Goal: Task Accomplishment & Management: Use online tool/utility

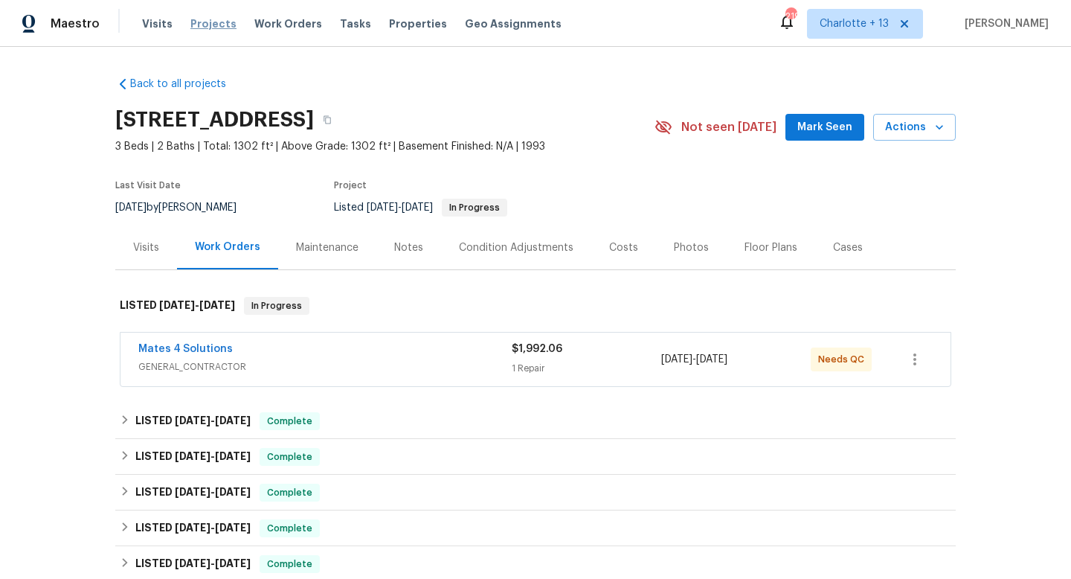
click at [218, 22] on span "Projects" at bounding box center [213, 23] width 46 height 15
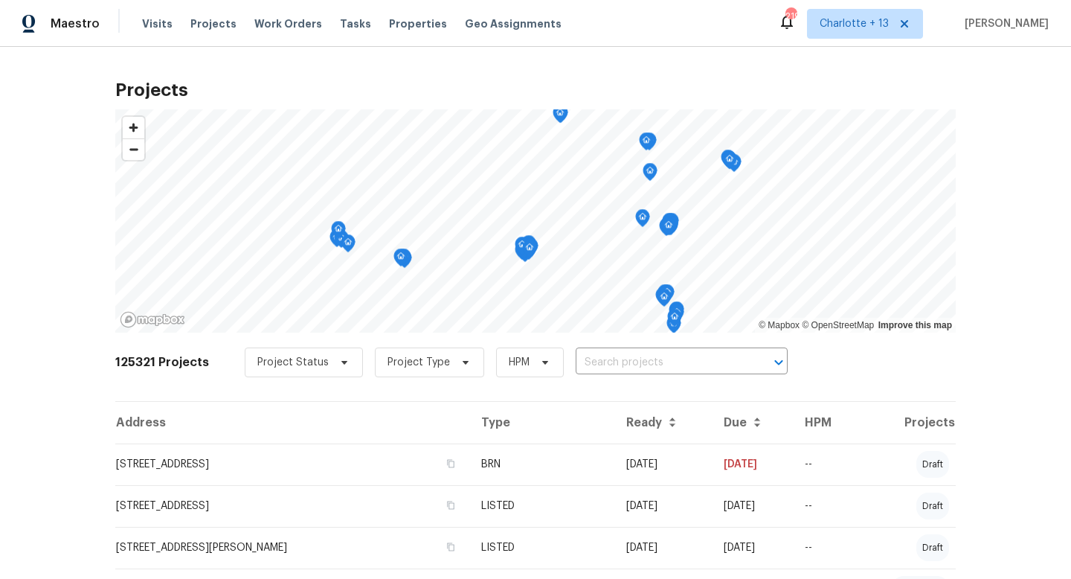
click at [617, 382] on div "125321 Projects Project Status Project Type HPM ​" at bounding box center [535, 371] width 841 height 60
click at [613, 370] on input "text" at bounding box center [661, 362] width 170 height 23
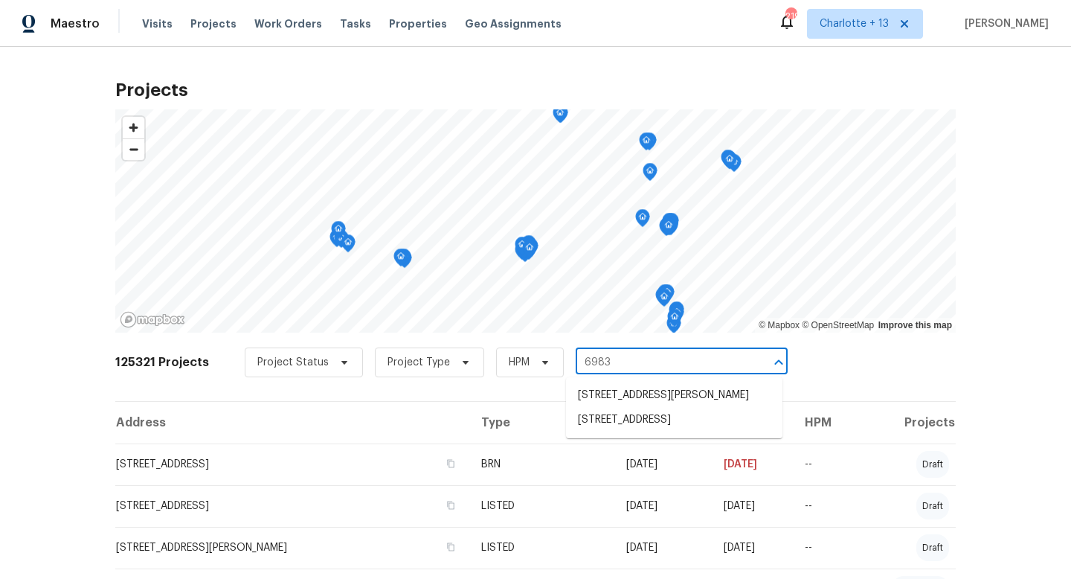
type input "6983"
type input "6893"
click at [614, 457] on li "6893 Sugarloaf Key St, Lake Worth, FL 33467" at bounding box center [674, 444] width 216 height 25
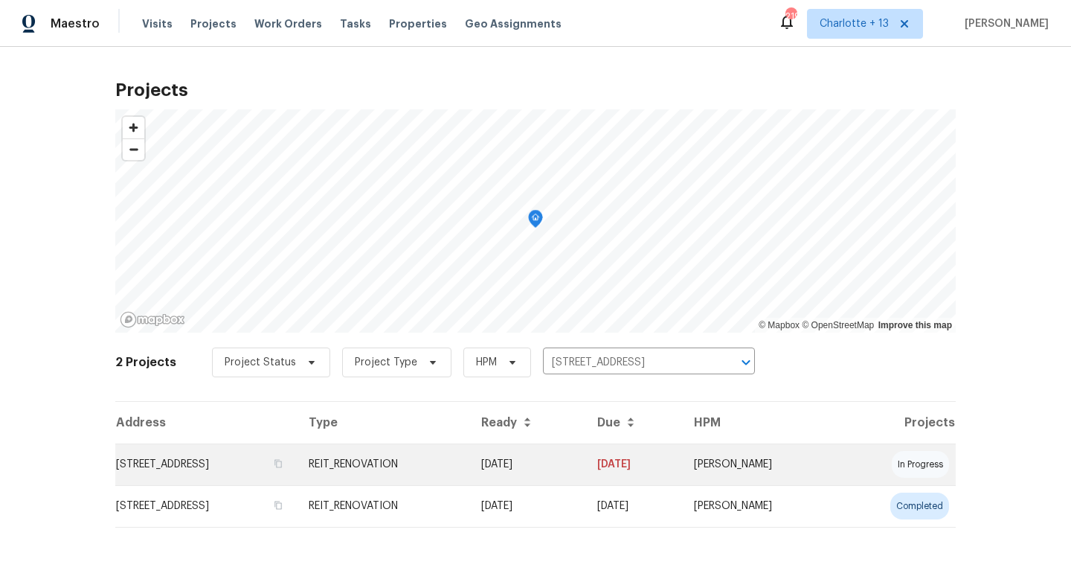
click at [469, 469] on td "REIT_RENOVATION" at bounding box center [383, 464] width 173 height 42
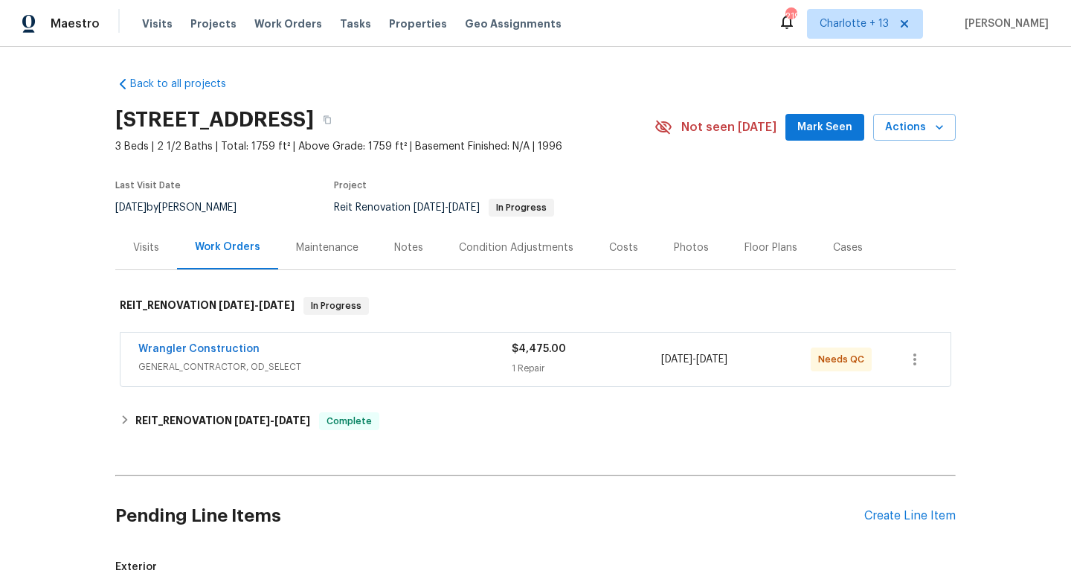
click at [615, 358] on div "$4,475.00 1 Repair" at bounding box center [587, 359] width 150 height 36
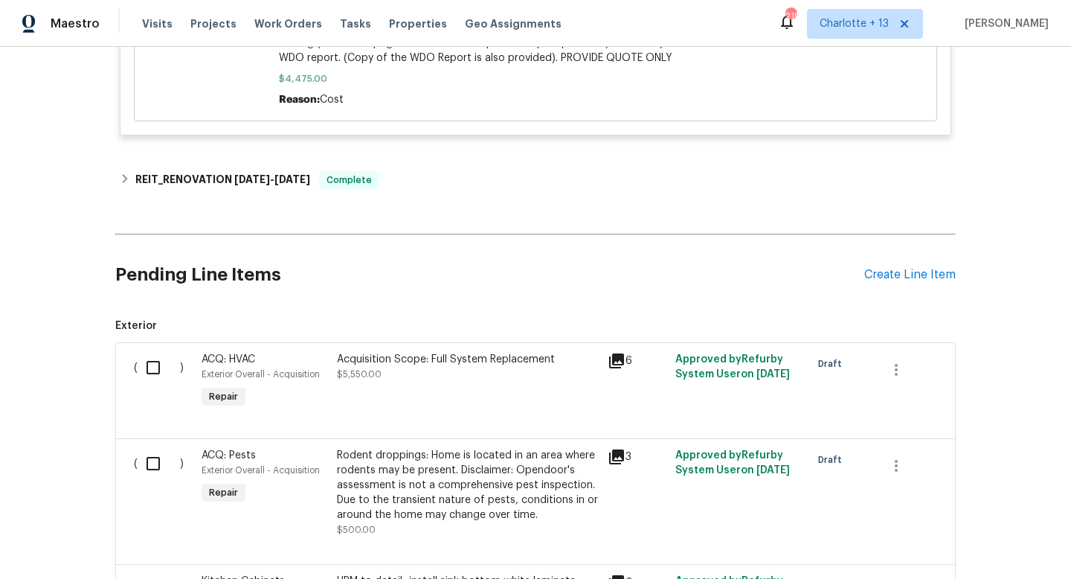
scroll to position [611, 0]
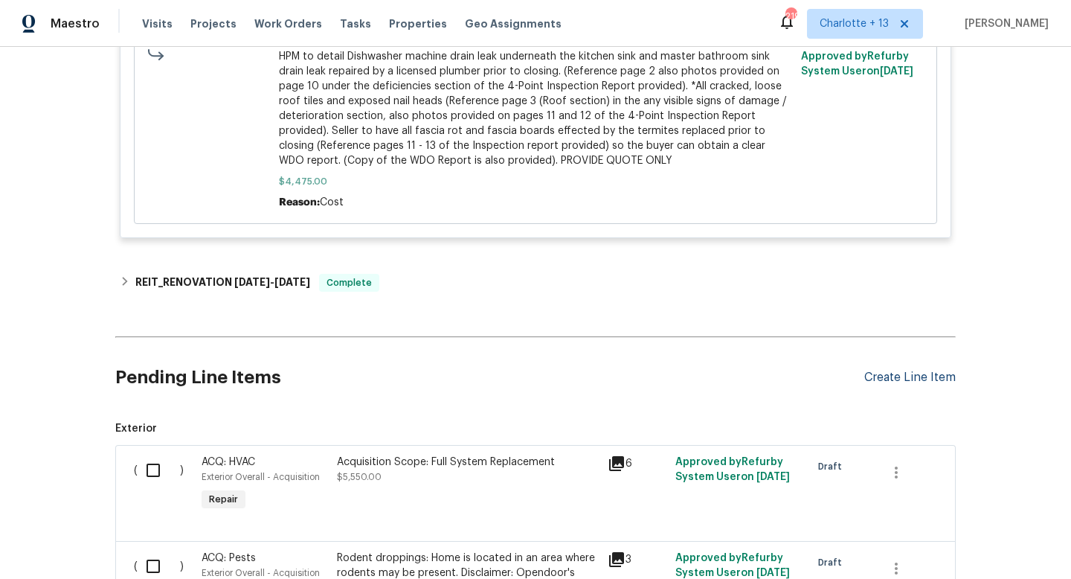
click at [884, 380] on div "Create Line Item" at bounding box center [909, 377] width 91 height 14
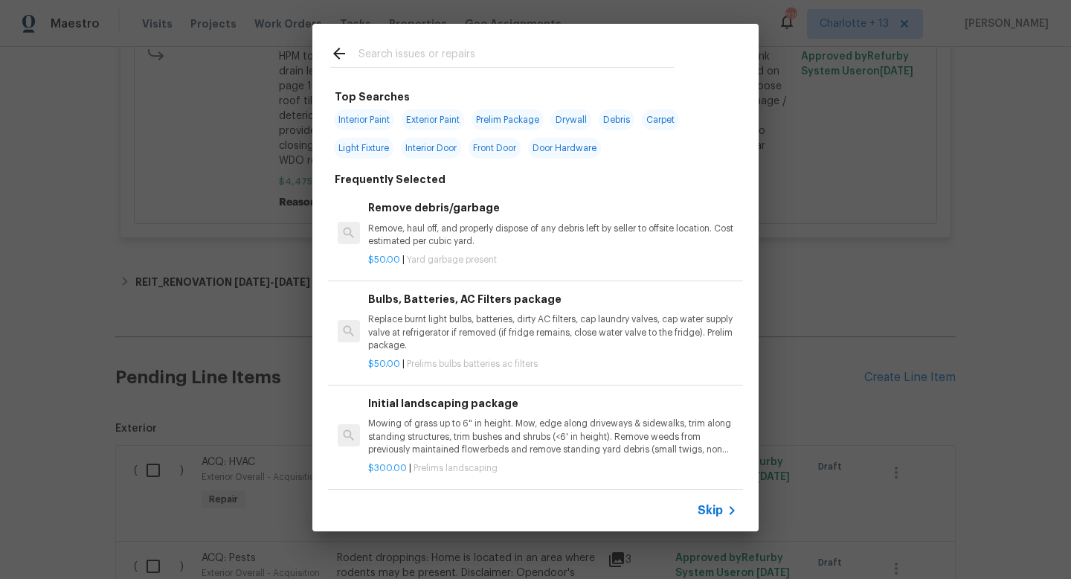
click at [496, 61] on input "text" at bounding box center [516, 56] width 315 height 22
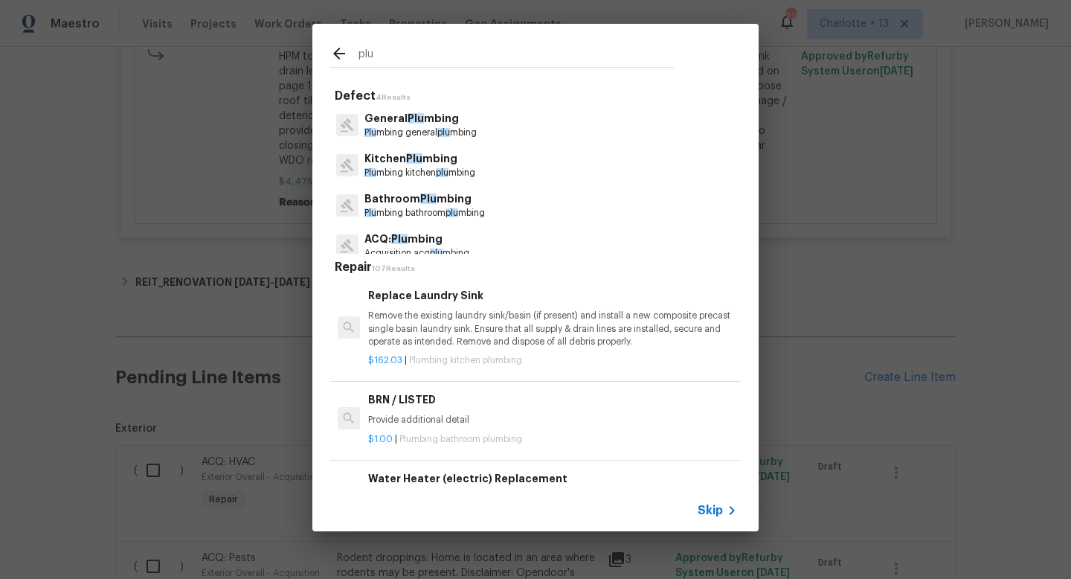
type input "plu"
click at [410, 199] on p "Bathroom Plu mbing" at bounding box center [424, 199] width 121 height 16
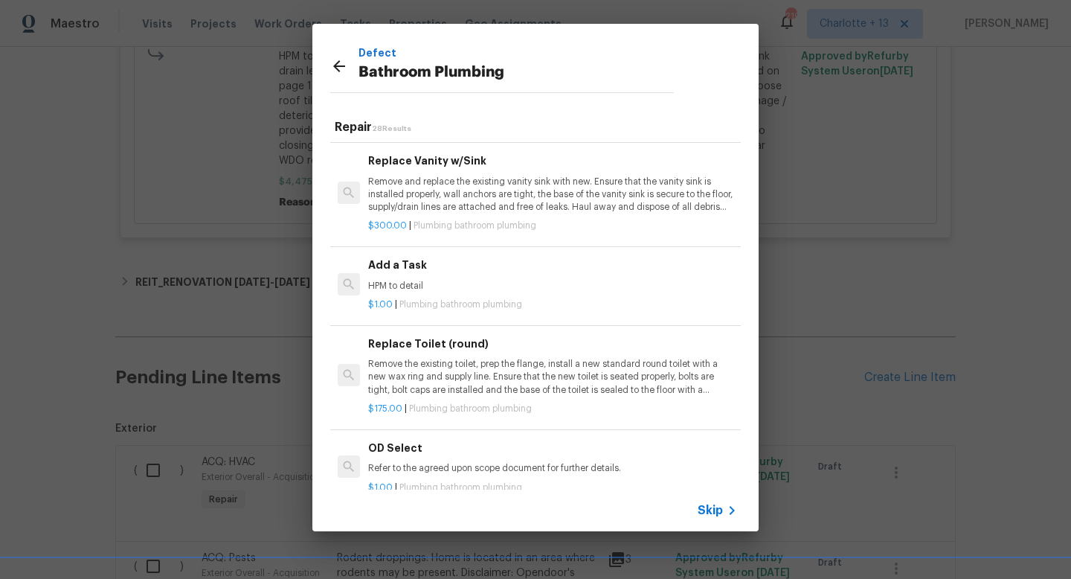
scroll to position [2238, 0]
click at [449, 280] on p "HPM to detail" at bounding box center [552, 285] width 369 height 13
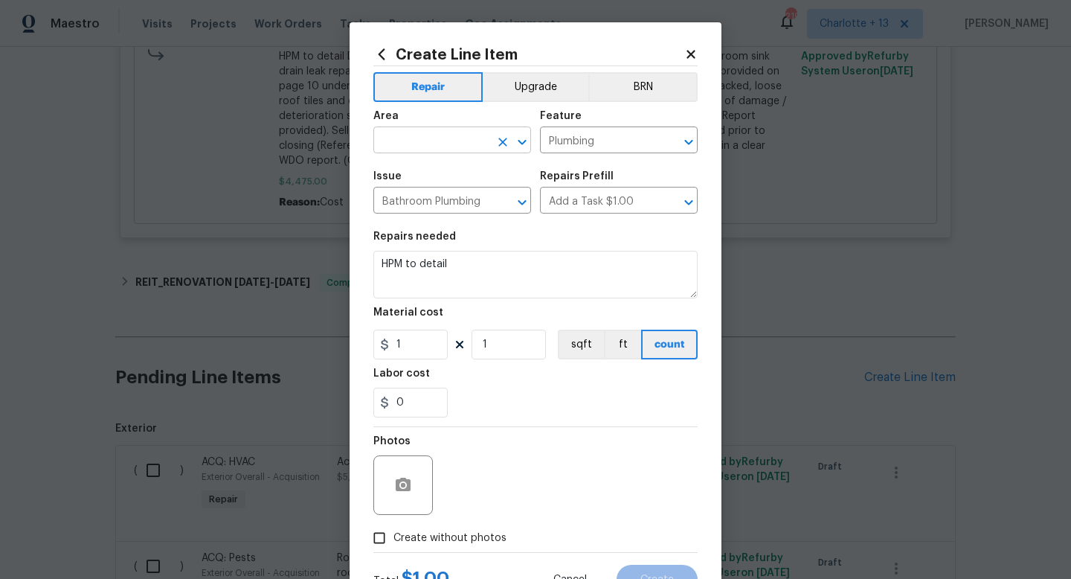
click at [456, 138] on input "text" at bounding box center [431, 141] width 116 height 23
click at [425, 200] on li "Main Bathroom" at bounding box center [452, 199] width 158 height 25
type input "Main Bathroom"
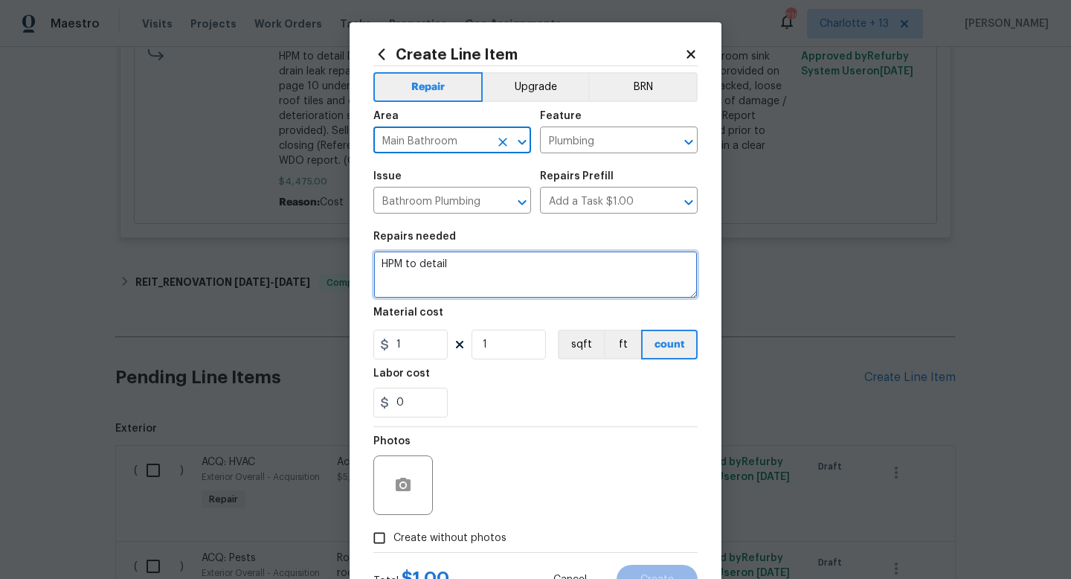
click at [477, 260] on textarea "HPM to detail" at bounding box center [535, 275] width 324 height 48
paste textarea "plumbing repair and paint the whole ceiling where the damage is (edited)"
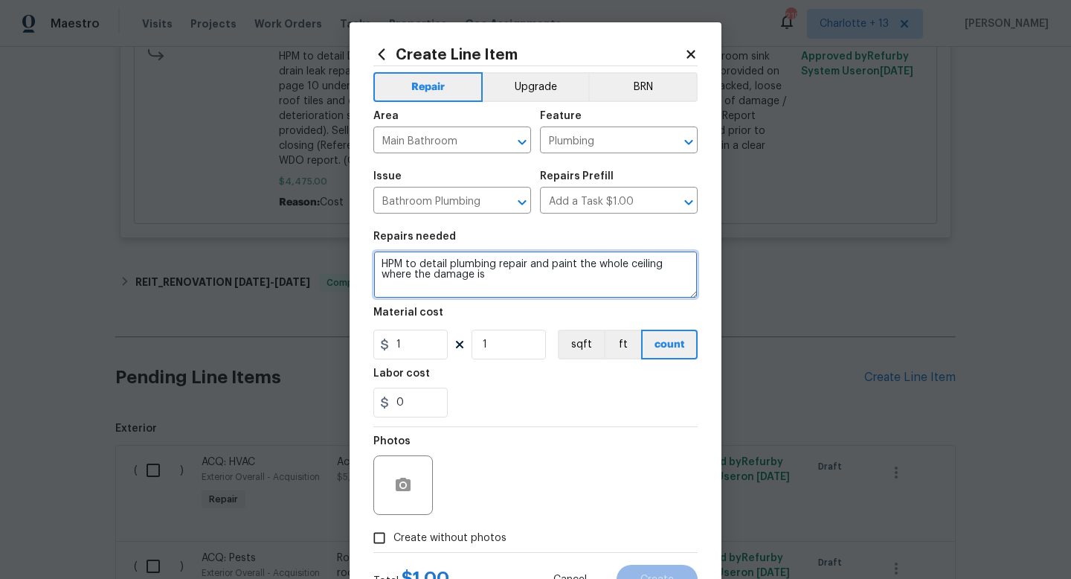
type textarea "HPM to detail plumbing repair and paint the whole ceiling where the damage is"
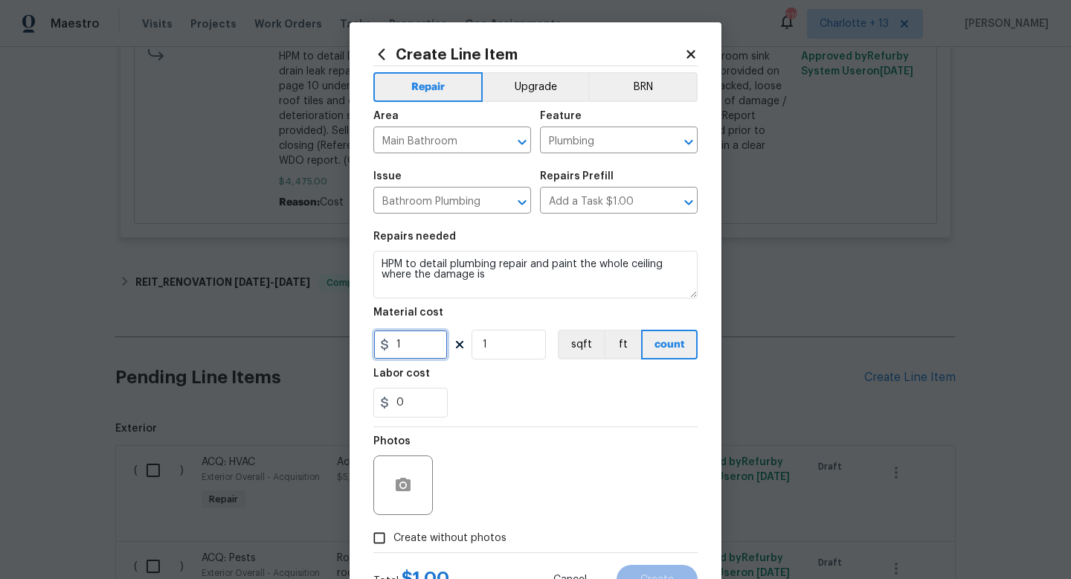
click at [420, 349] on input "1" at bounding box center [410, 345] width 74 height 30
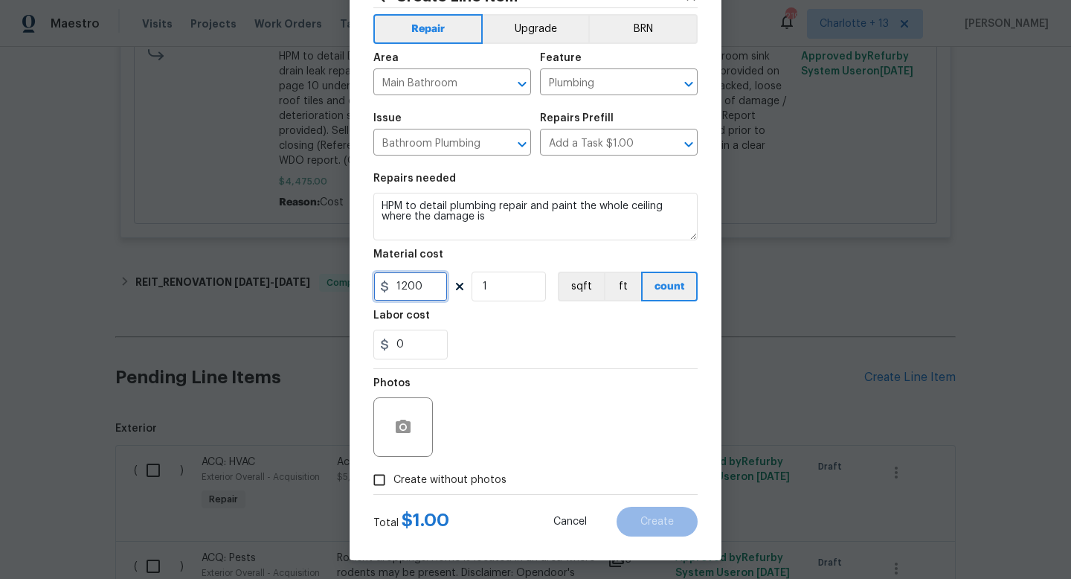
scroll to position [62, 0]
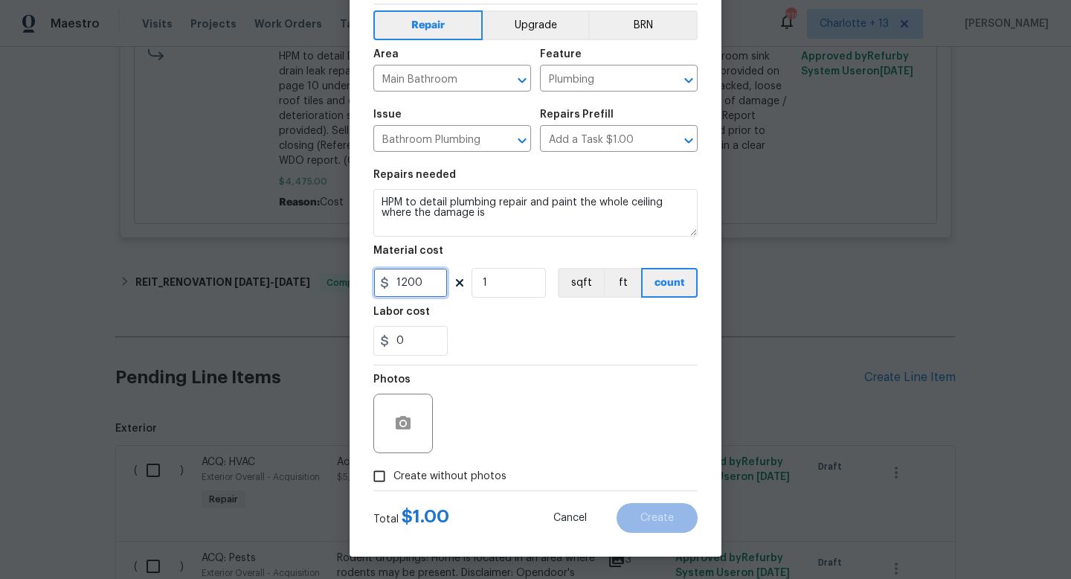
type input "1200"
click at [382, 475] on input "Create without photos" at bounding box center [379, 476] width 28 height 28
checkbox input "true"
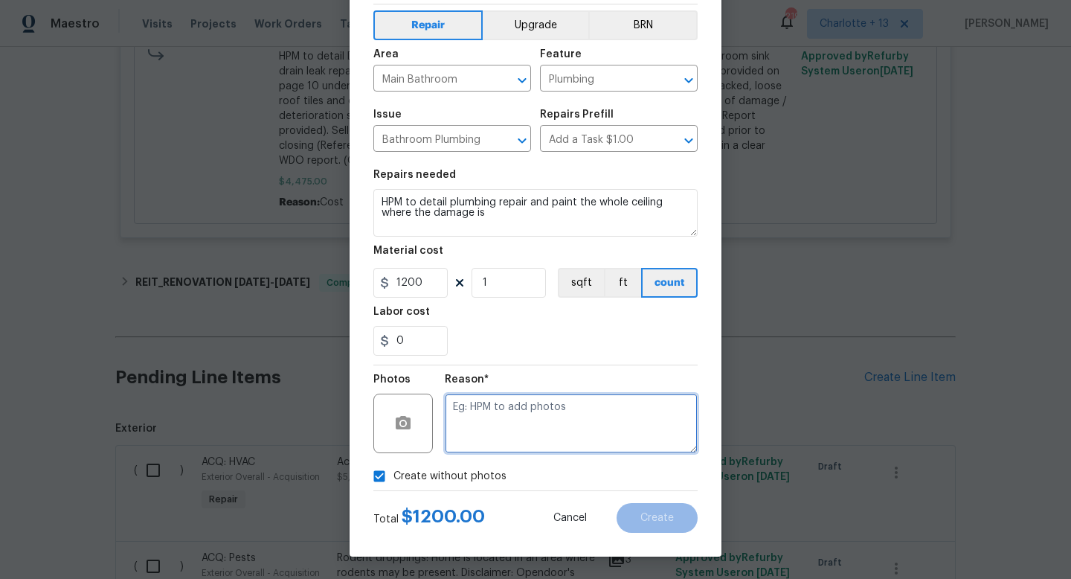
click at [473, 411] on textarea at bounding box center [571, 424] width 253 height 60
type textarea "R"
type textarea "GC will upload photos"
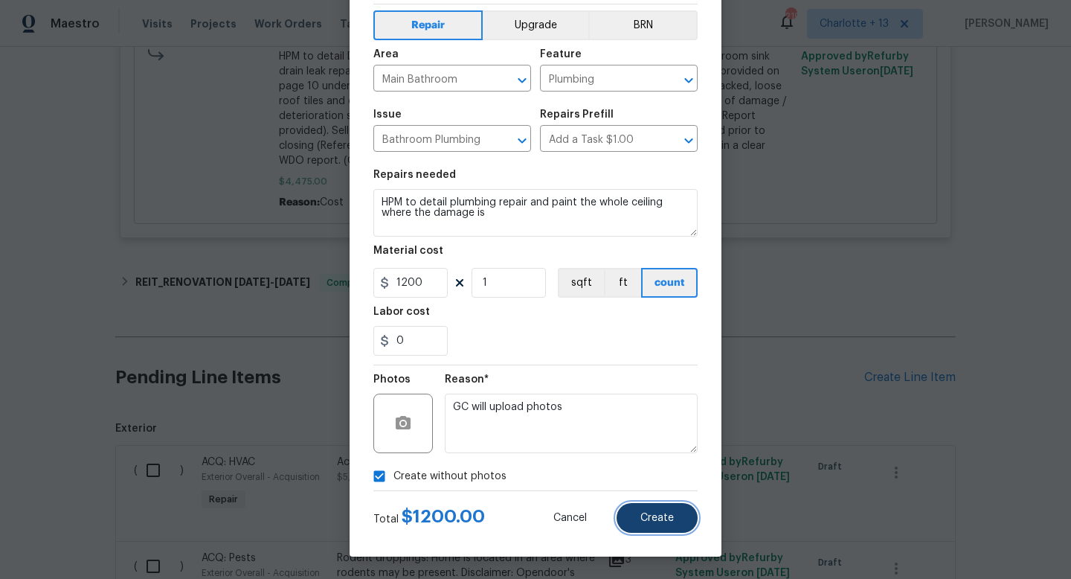
click at [633, 512] on button "Create" at bounding box center [657, 518] width 81 height 30
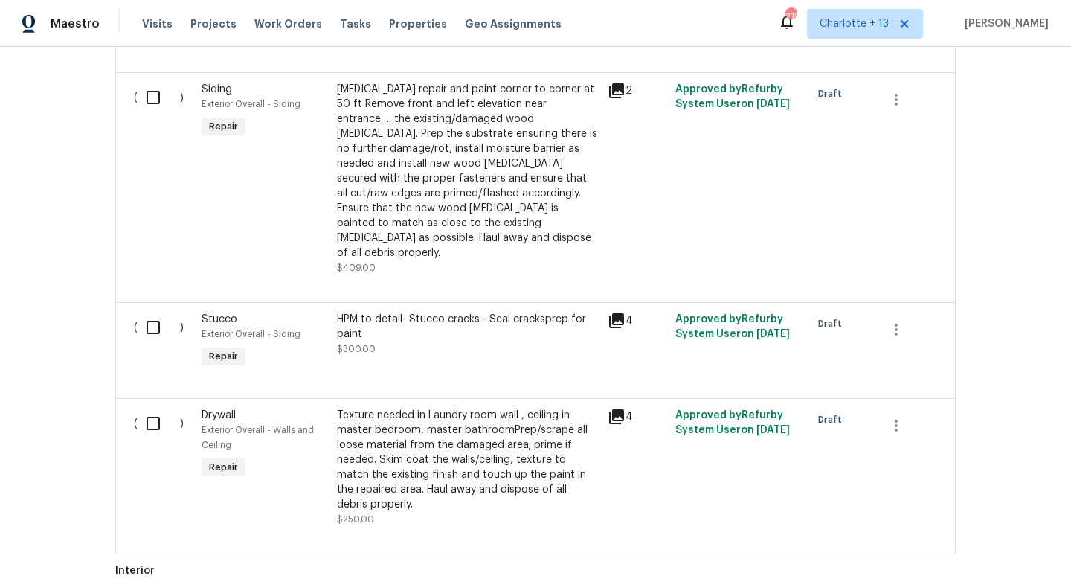
scroll to position [3422, 0]
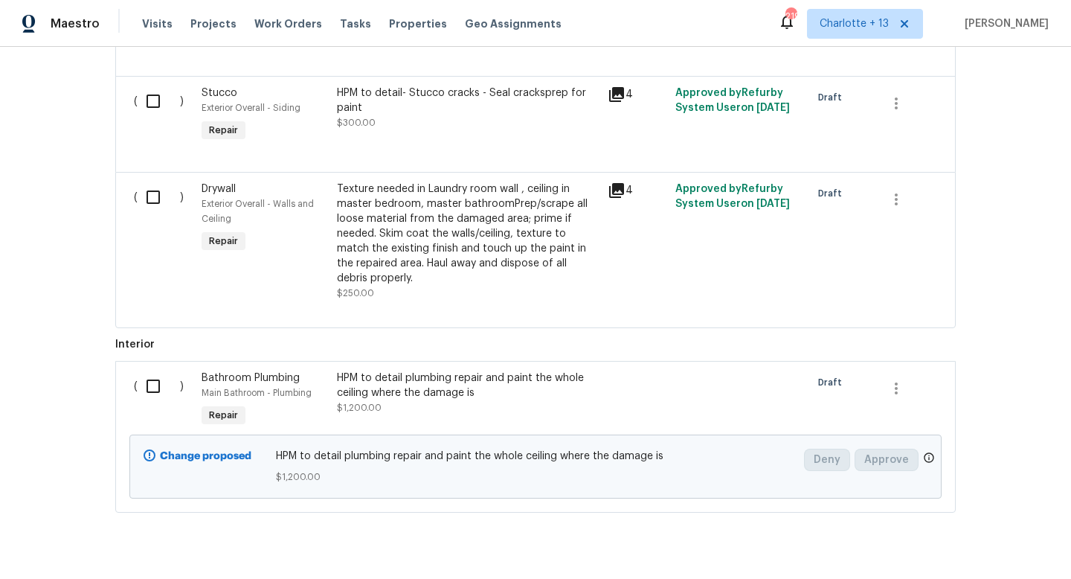
click at [156, 370] on input "checkbox" at bounding box center [159, 385] width 42 height 31
checkbox input "true"
click at [954, 538] on span "Create Work Order" at bounding box center [986, 542] width 99 height 19
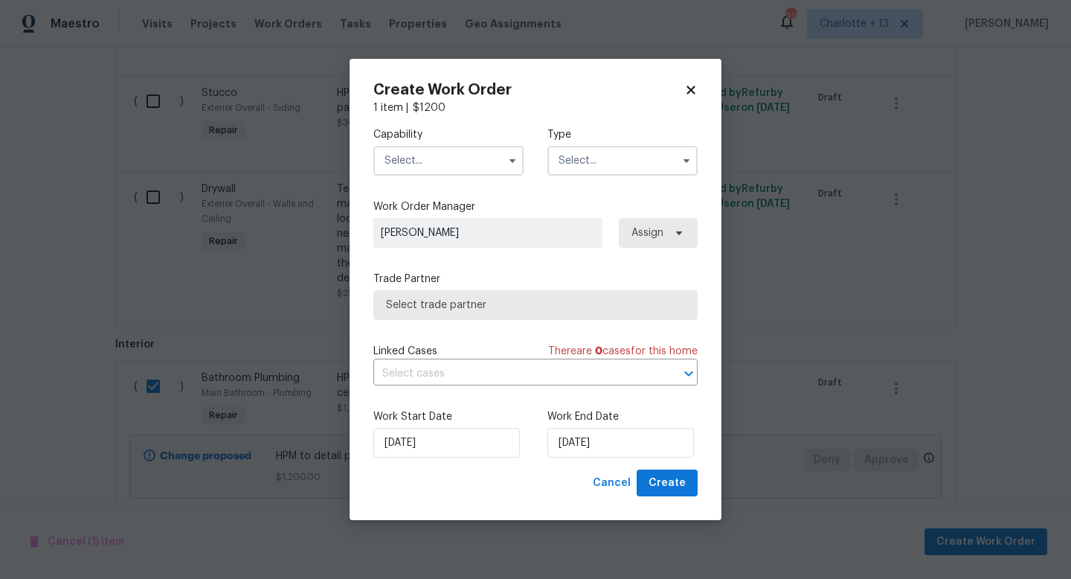
click at [481, 161] on input "text" at bounding box center [448, 161] width 150 height 30
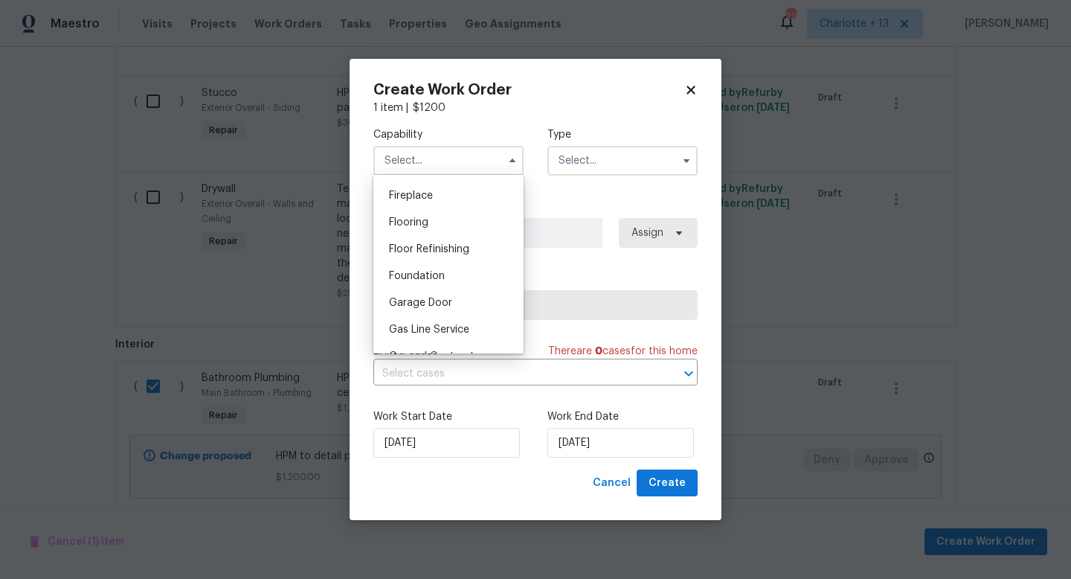
scroll to position [654, 0]
click at [452, 250] on span "General Contractor" at bounding box center [437, 249] width 96 height 10
type input "General Contractor"
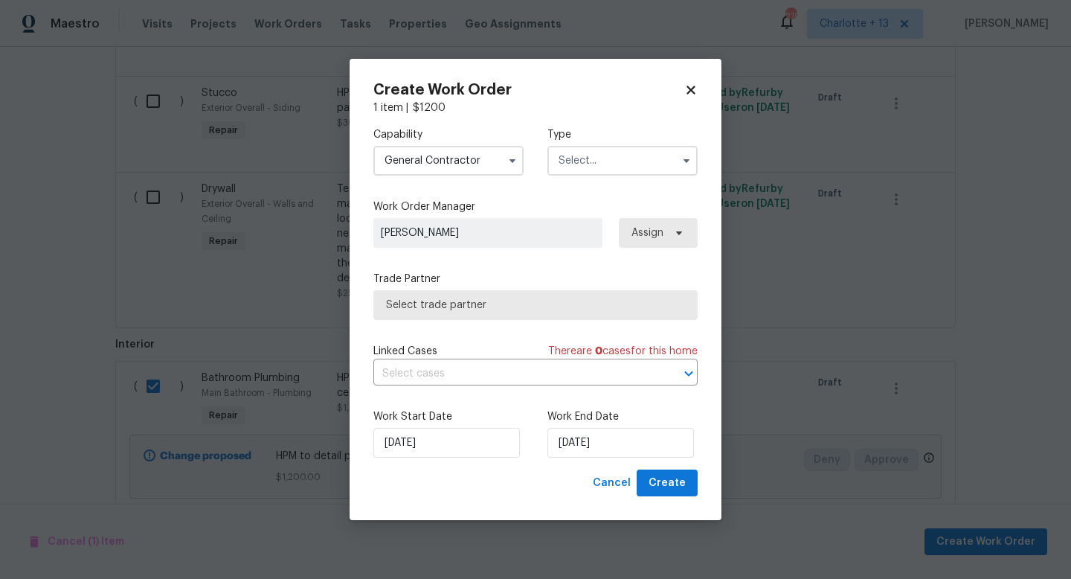
click at [583, 157] on input "text" at bounding box center [622, 161] width 150 height 30
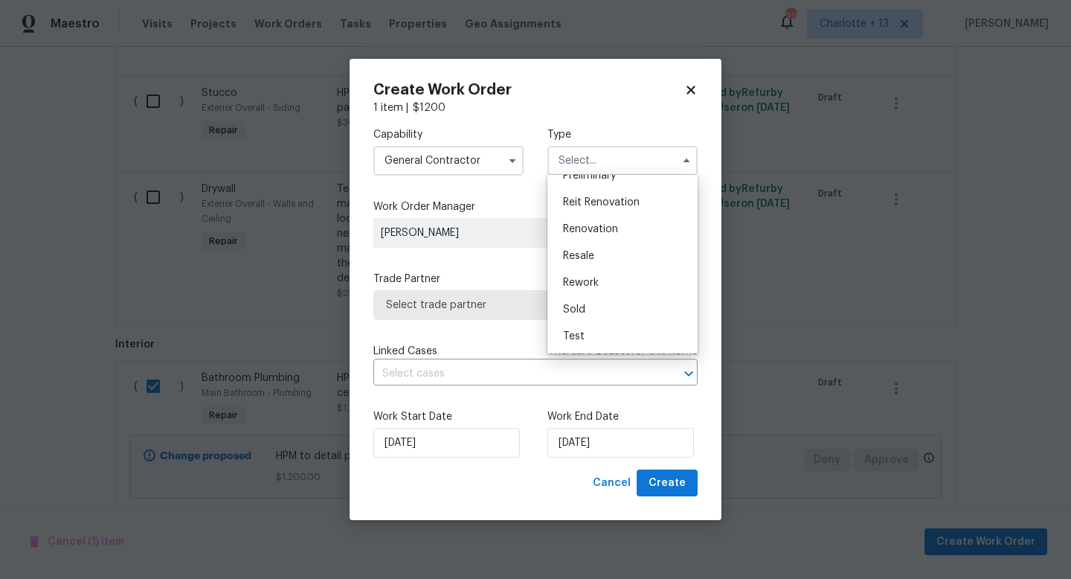
scroll to position [302, 0]
click at [606, 240] on span "Reit Renovation" at bounding box center [601, 238] width 77 height 10
type input "Reit Renovation"
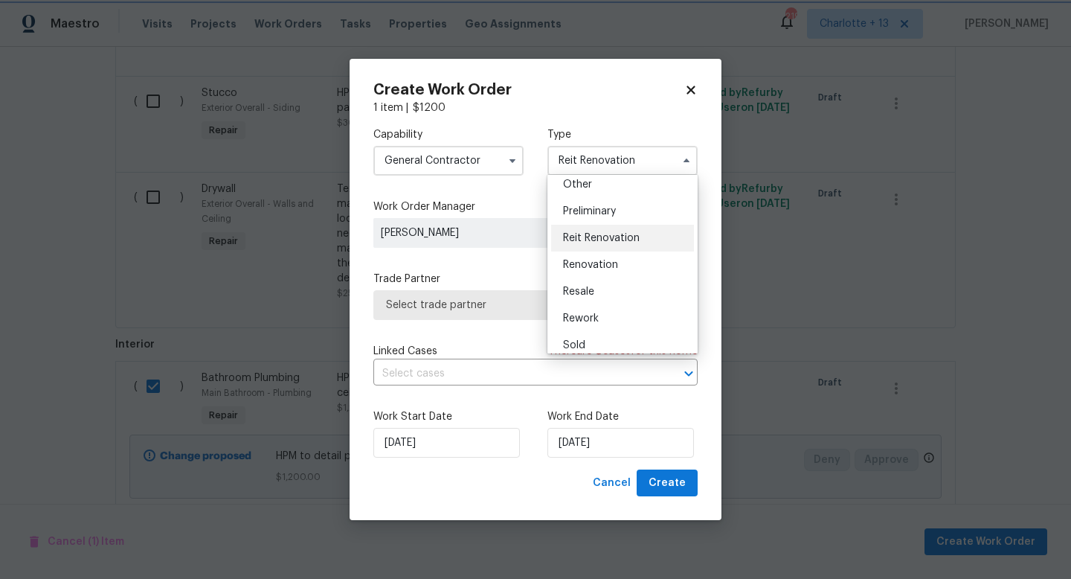
scroll to position [0, 0]
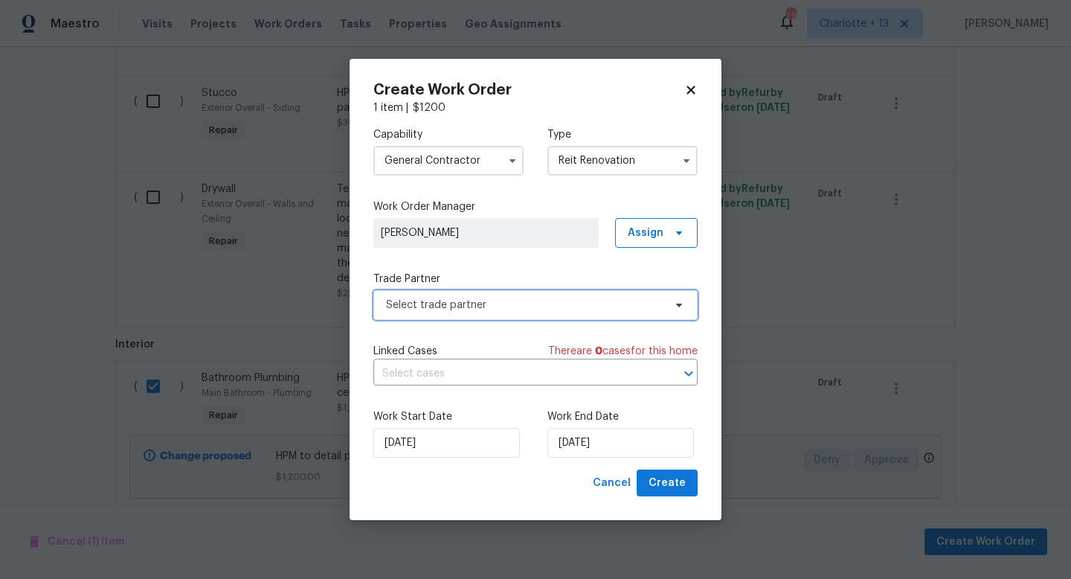
click at [512, 308] on span "Select trade partner" at bounding box center [524, 305] width 277 height 15
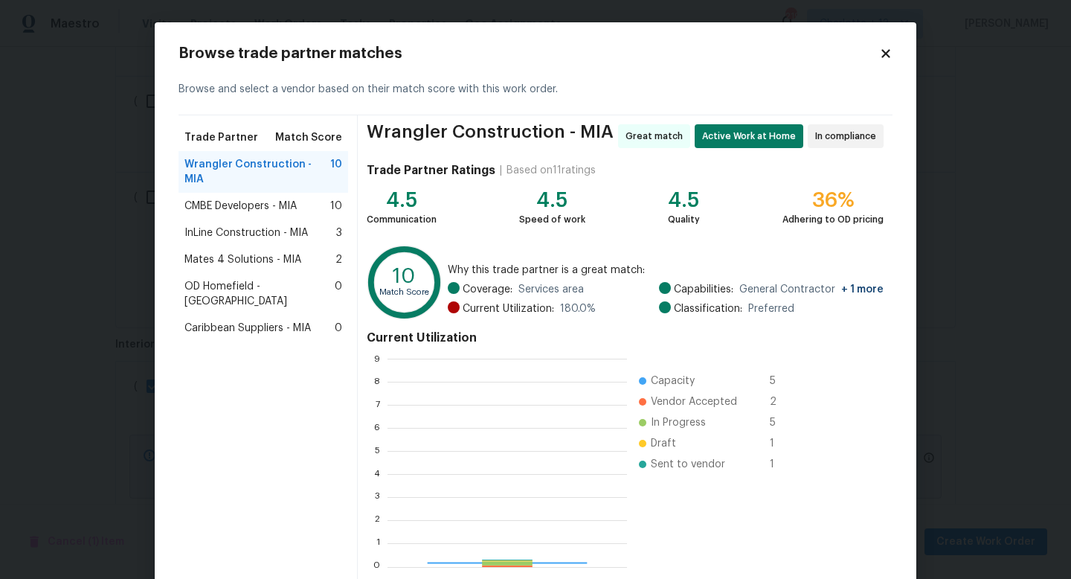
scroll to position [208, 239]
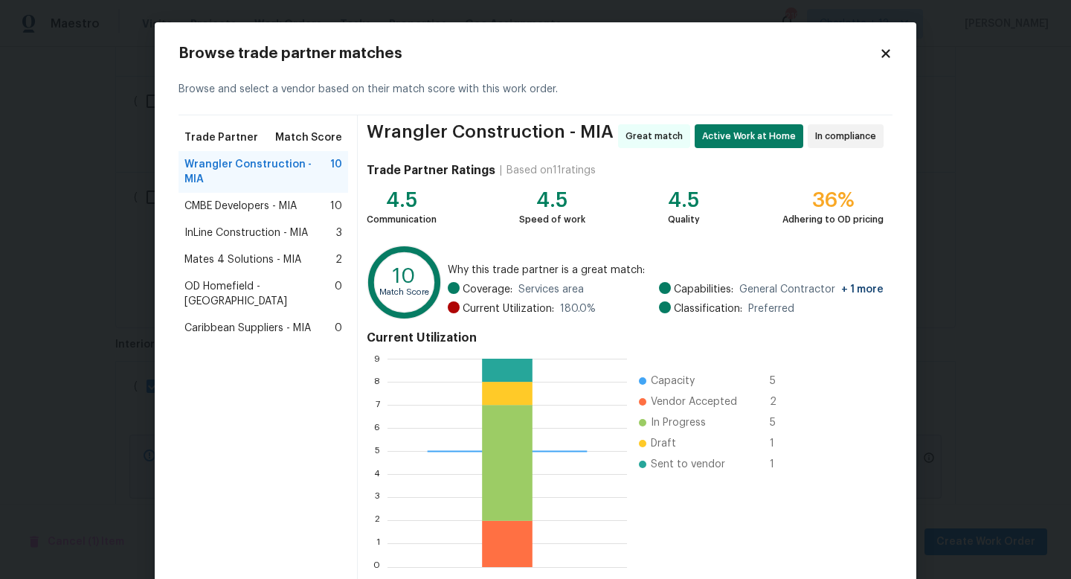
click at [210, 252] on span "Mates 4 Solutions - MIA" at bounding box center [242, 259] width 117 height 15
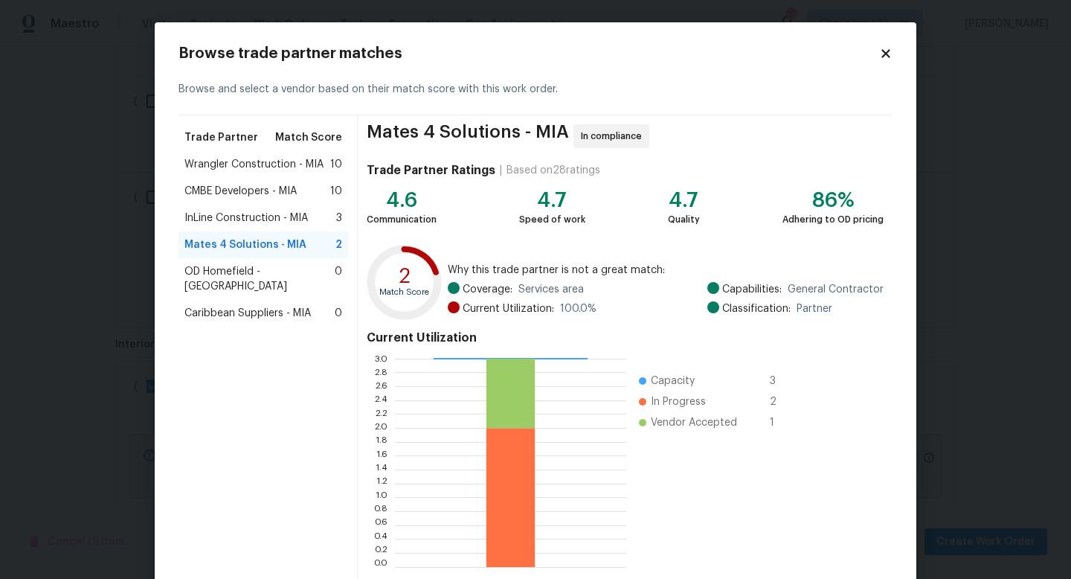
scroll to position [77, 0]
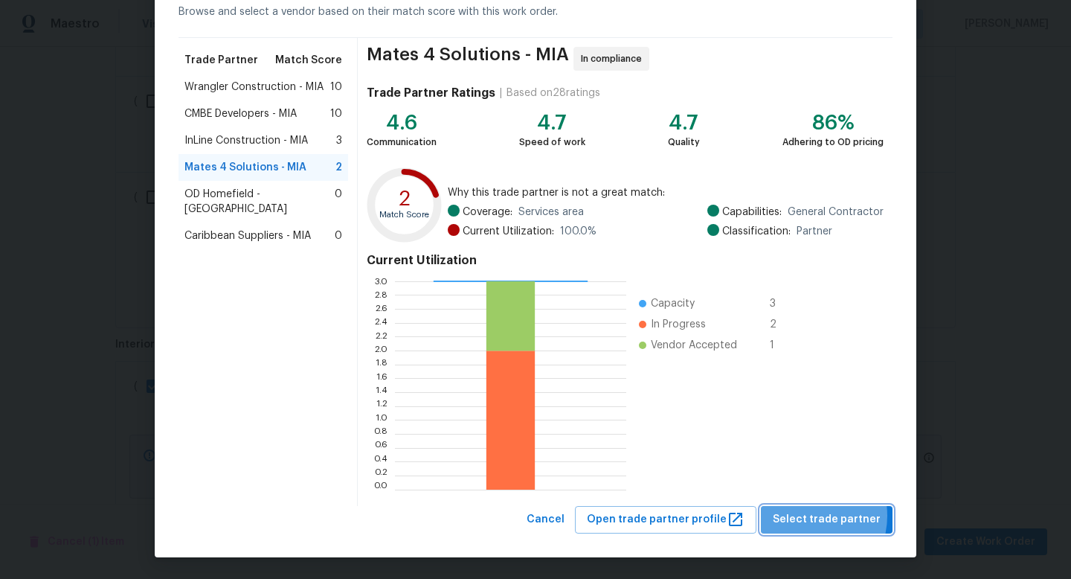
click at [812, 516] on span "Select trade partner" at bounding box center [827, 519] width 108 height 19
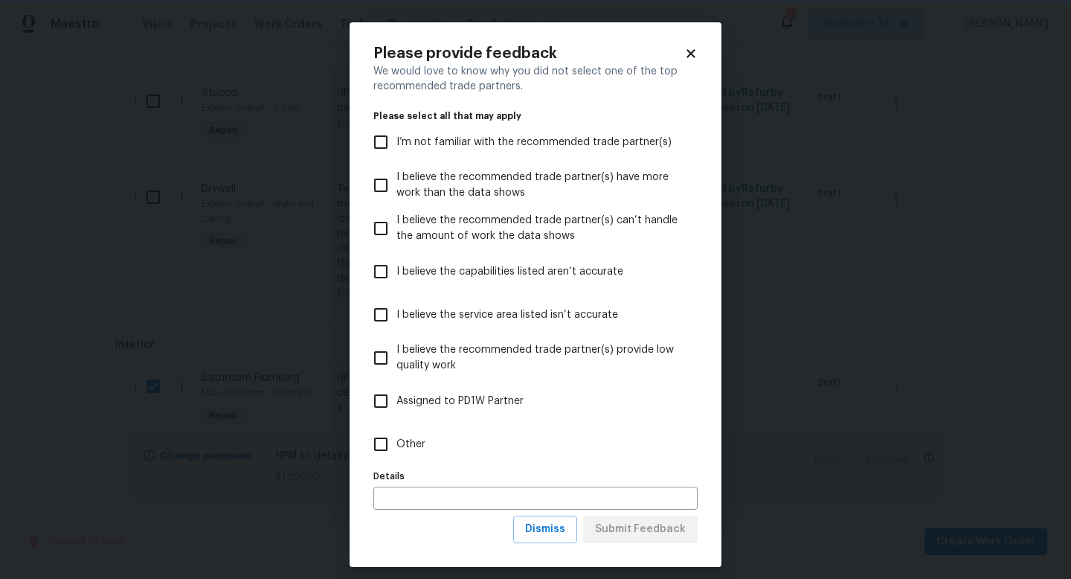
scroll to position [0, 0]
click at [378, 439] on input "Other" at bounding box center [380, 443] width 31 height 31
checkbox input "true"
click at [628, 528] on span "Submit Feedback" at bounding box center [640, 529] width 91 height 19
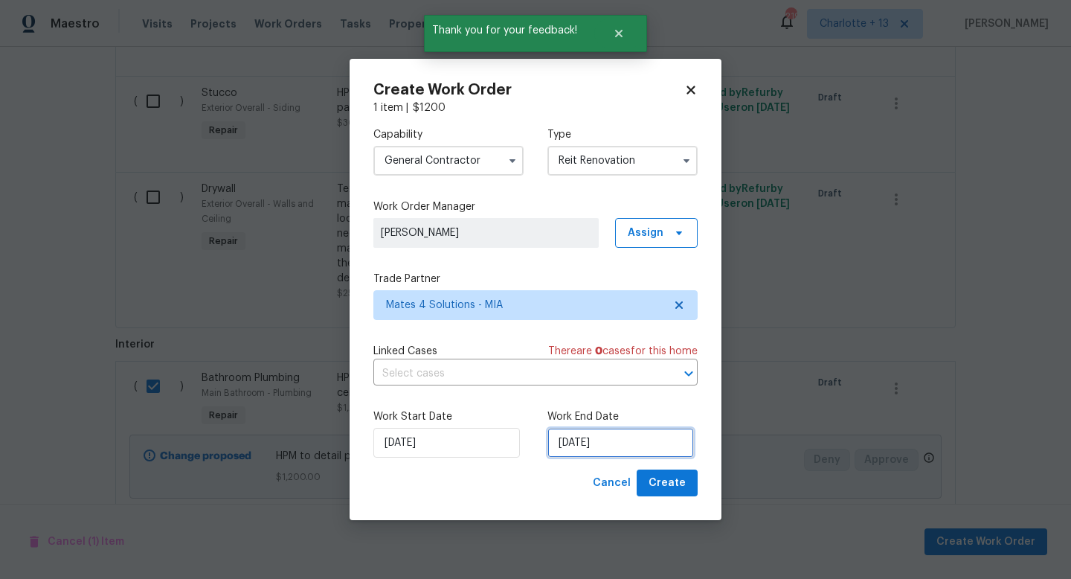
click at [617, 443] on input "9/4/2025" at bounding box center [620, 443] width 147 height 30
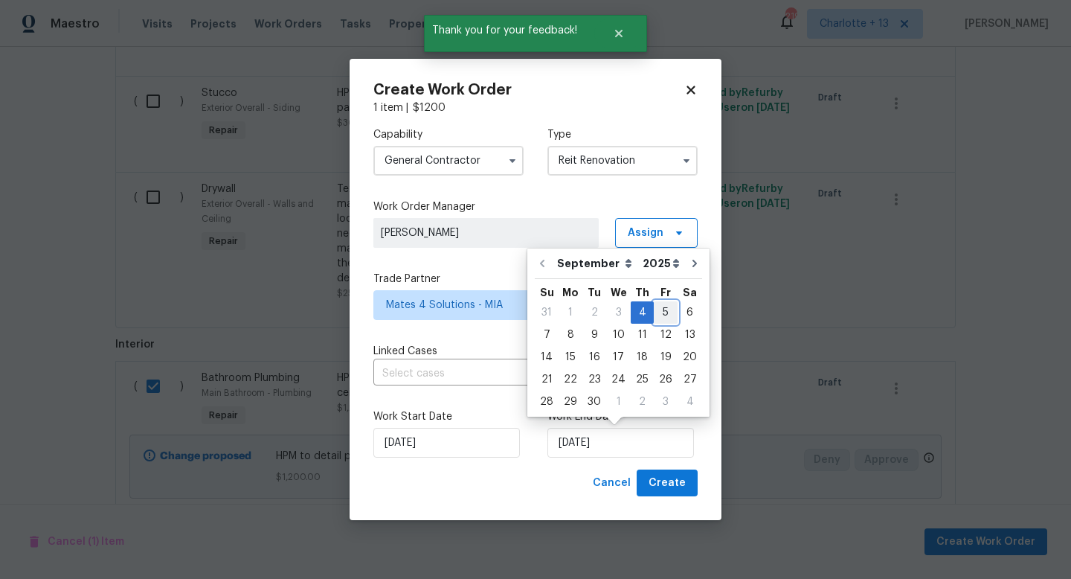
click at [657, 306] on div "5" at bounding box center [666, 312] width 24 height 21
type input "9/5/2025"
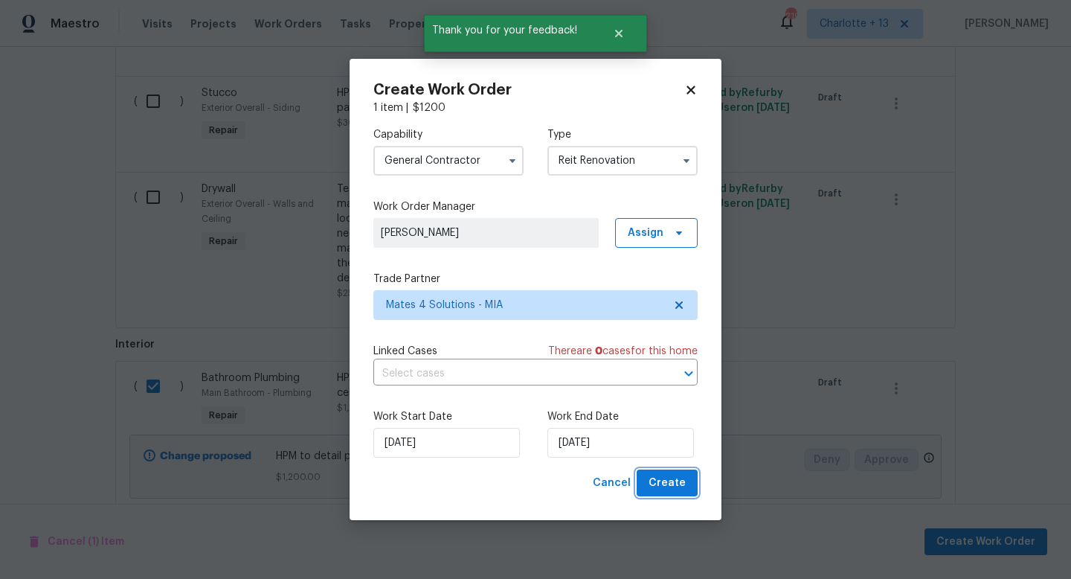
click at [691, 483] on button "Create" at bounding box center [667, 483] width 61 height 28
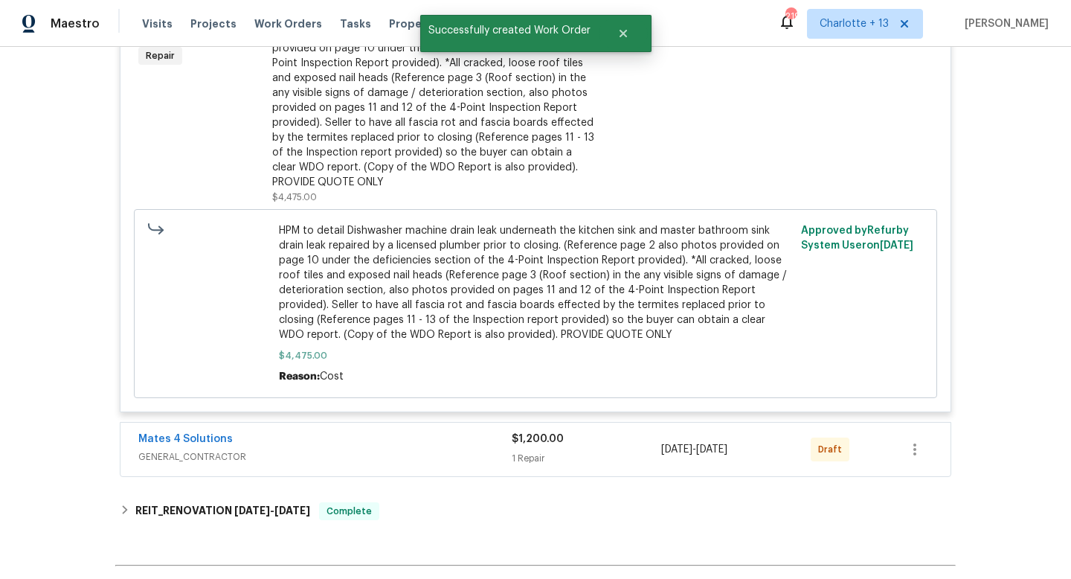
scroll to position [438, 0]
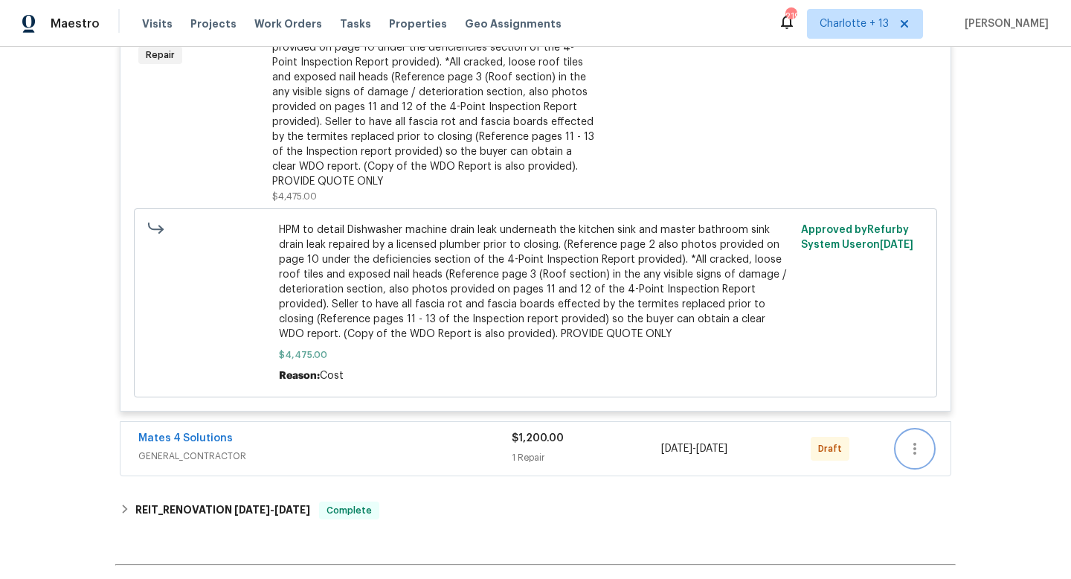
click at [912, 453] on icon "button" at bounding box center [915, 449] width 18 height 18
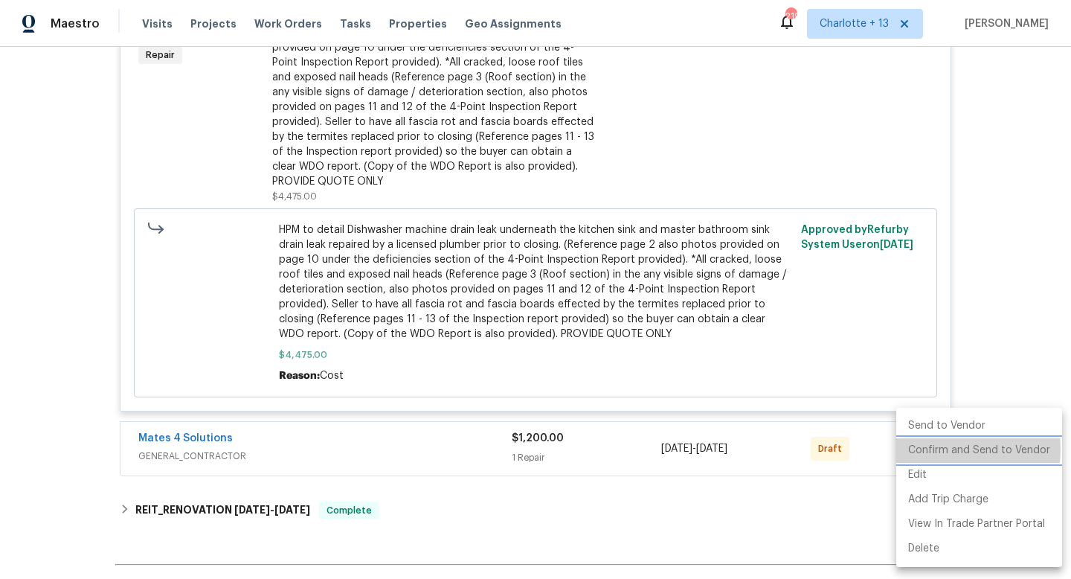
click at [942, 449] on li "Confirm and Send to Vendor" at bounding box center [979, 450] width 166 height 25
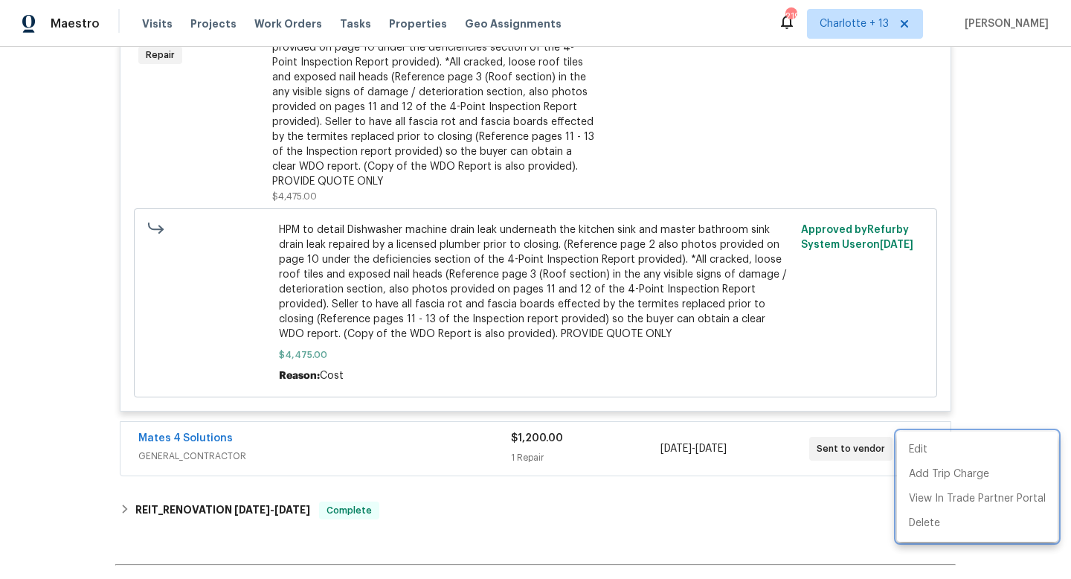
click at [1020, 278] on div at bounding box center [535, 289] width 1071 height 579
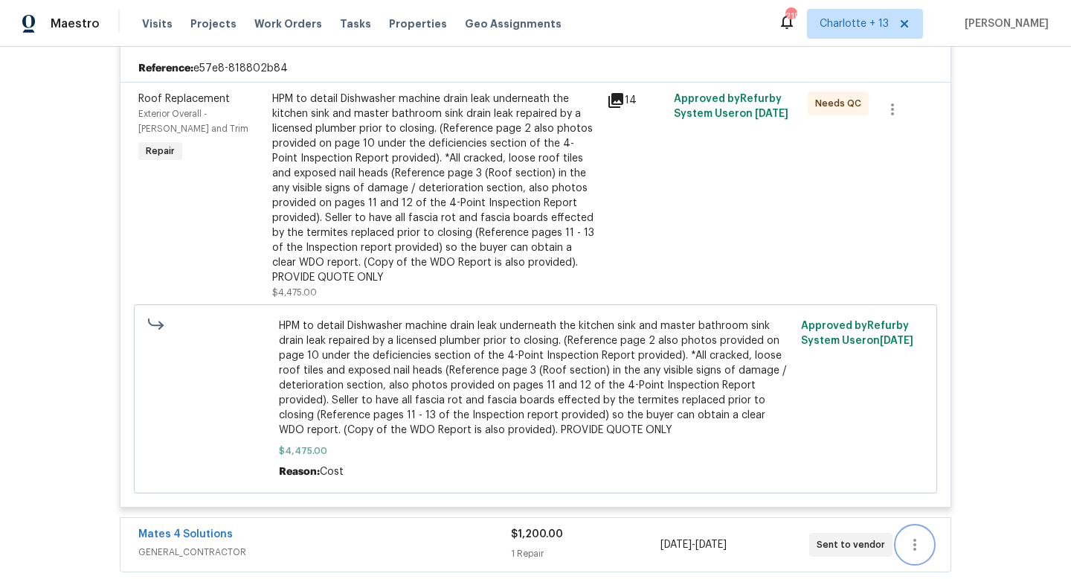
scroll to position [333, 0]
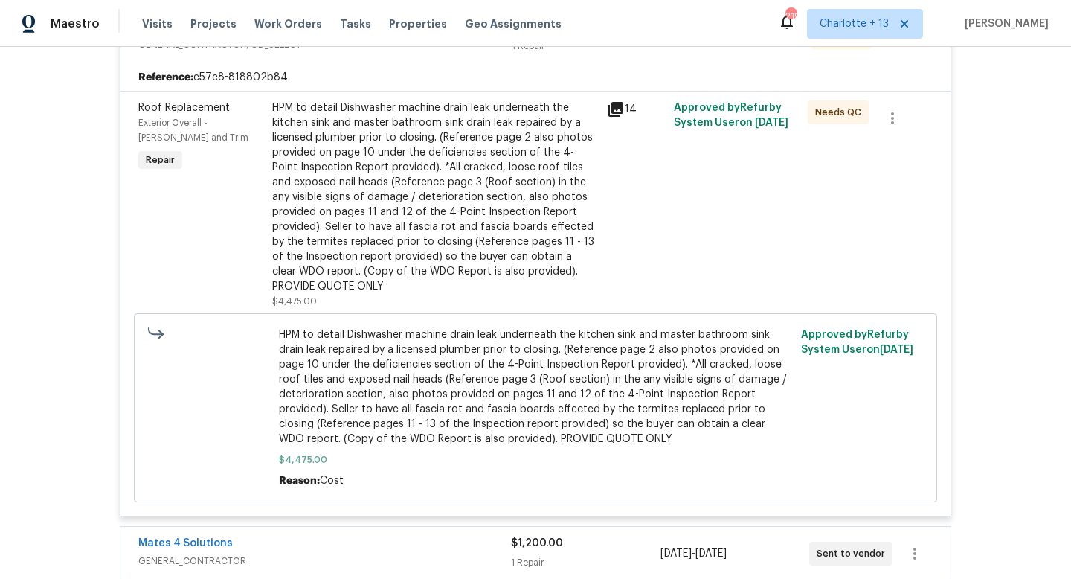
click at [439, 173] on div "HPM to detail Dishwasher machine drain leak underneath the kitchen sink and mas…" at bounding box center [435, 196] width 326 height 193
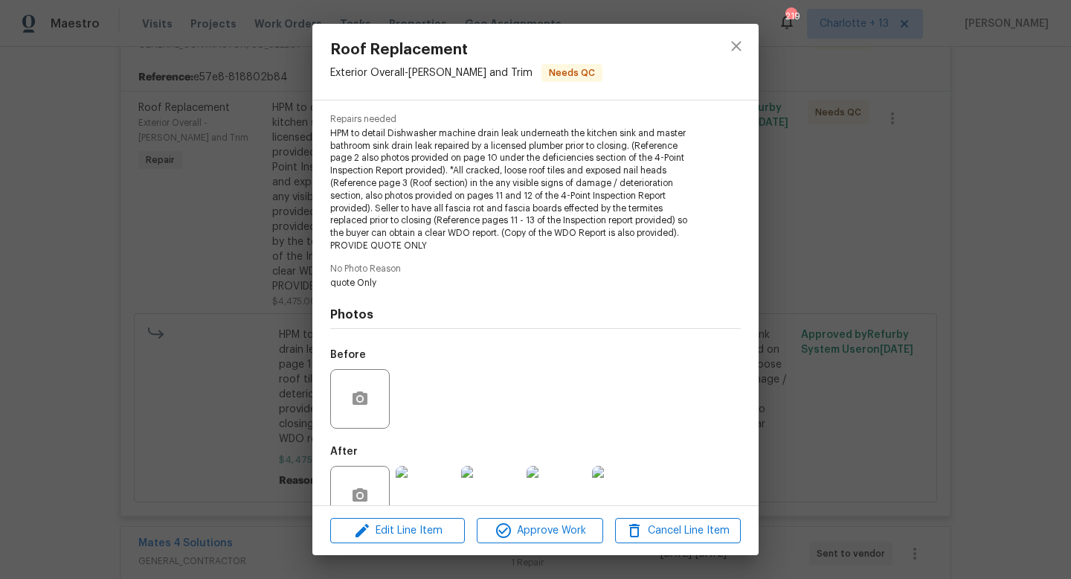
scroll to position [181, 0]
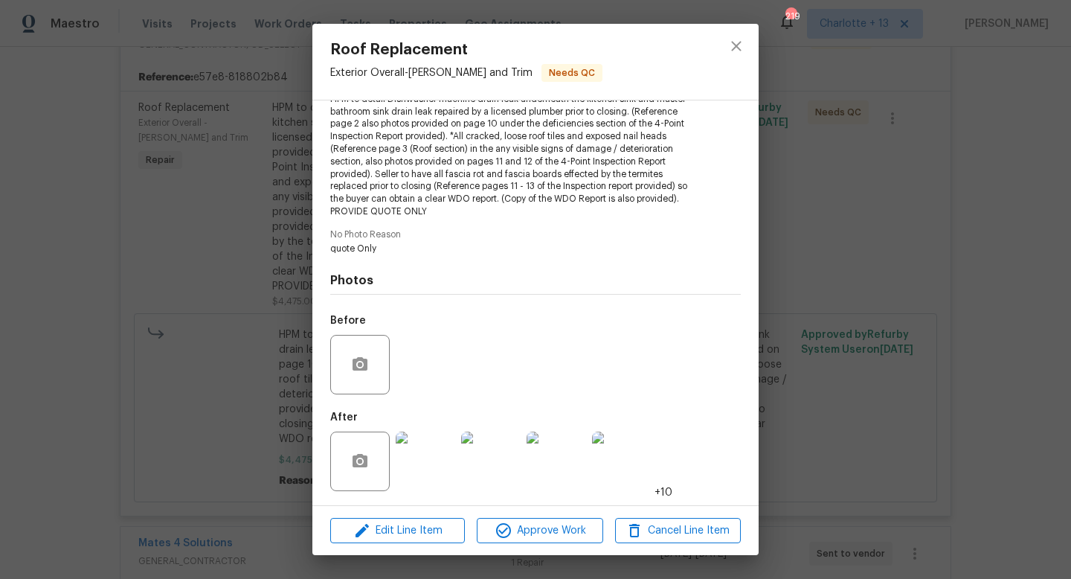
click at [420, 462] on img at bounding box center [426, 461] width 60 height 60
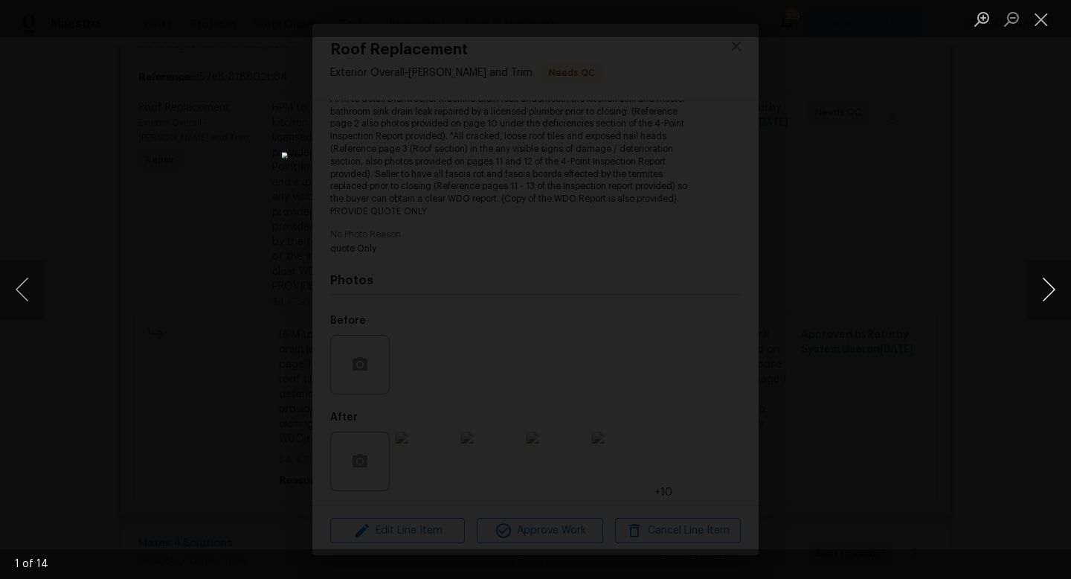
click at [1041, 290] on button "Next image" at bounding box center [1049, 290] width 45 height 60
click at [1047, 291] on button "Next image" at bounding box center [1049, 290] width 45 height 60
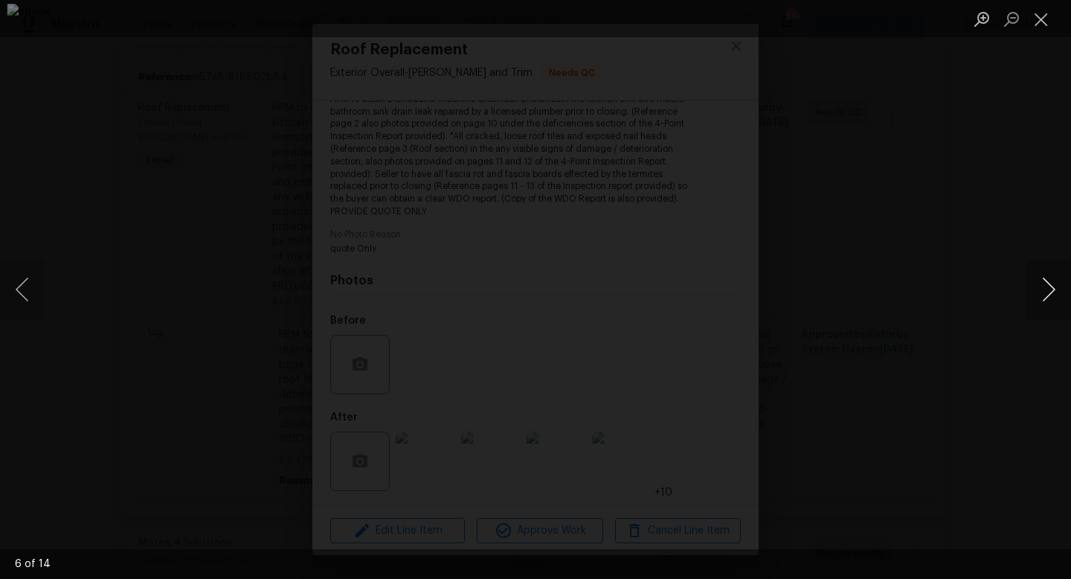
click at [1047, 291] on button "Next image" at bounding box center [1049, 290] width 45 height 60
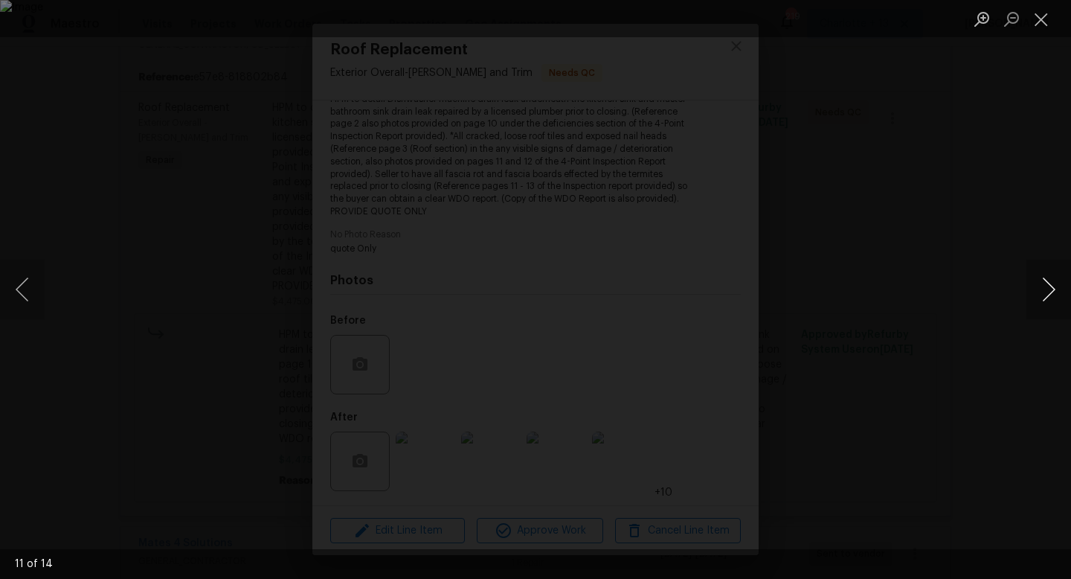
click at [1047, 291] on button "Next image" at bounding box center [1049, 290] width 45 height 60
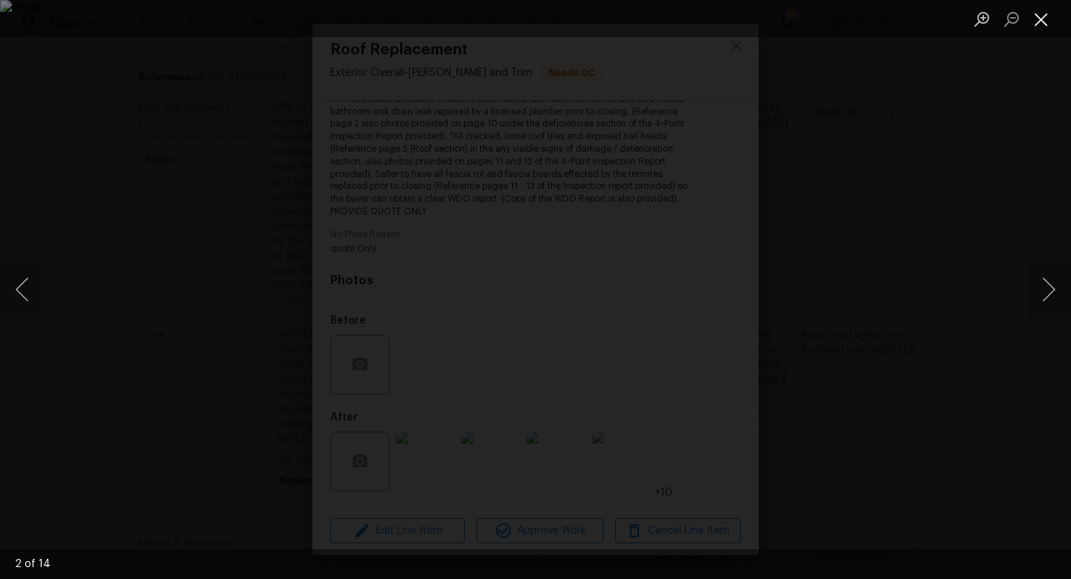
click at [1035, 19] on button "Close lightbox" at bounding box center [1042, 19] width 30 height 26
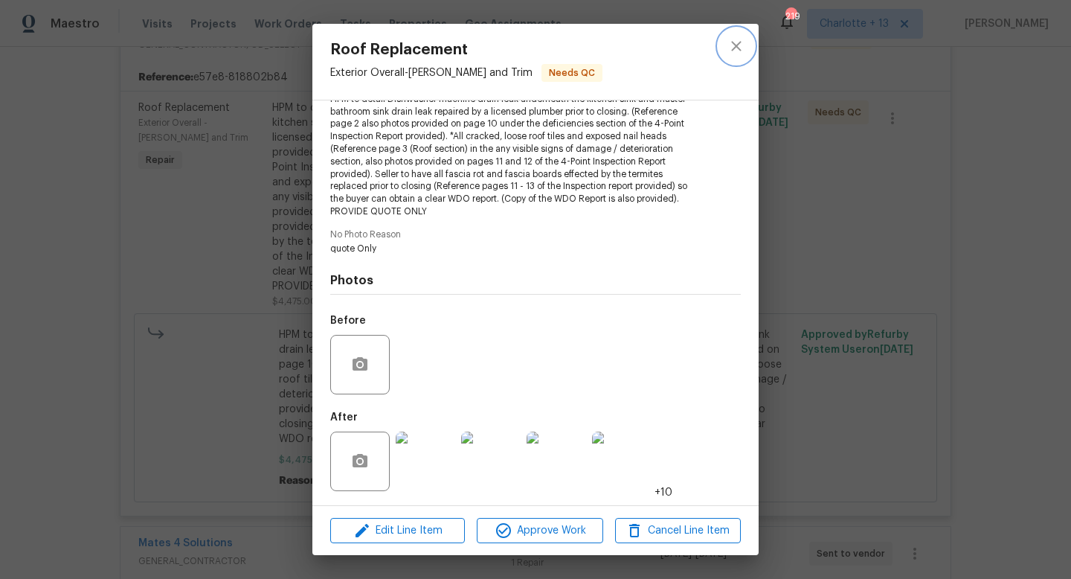
click at [737, 46] on icon "close" at bounding box center [736, 46] width 10 height 10
